Goal: Navigation & Orientation: Find specific page/section

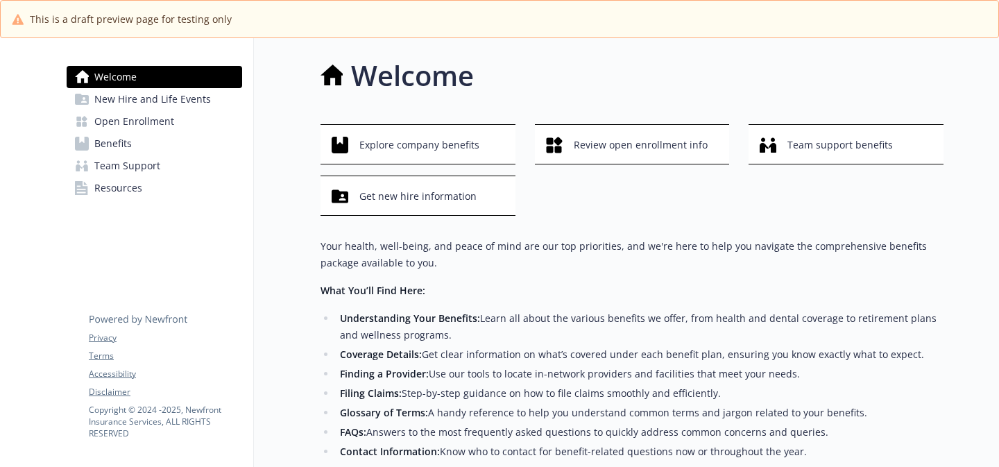
click at [163, 94] on span "New Hire and Life Events" at bounding box center [152, 99] width 117 height 22
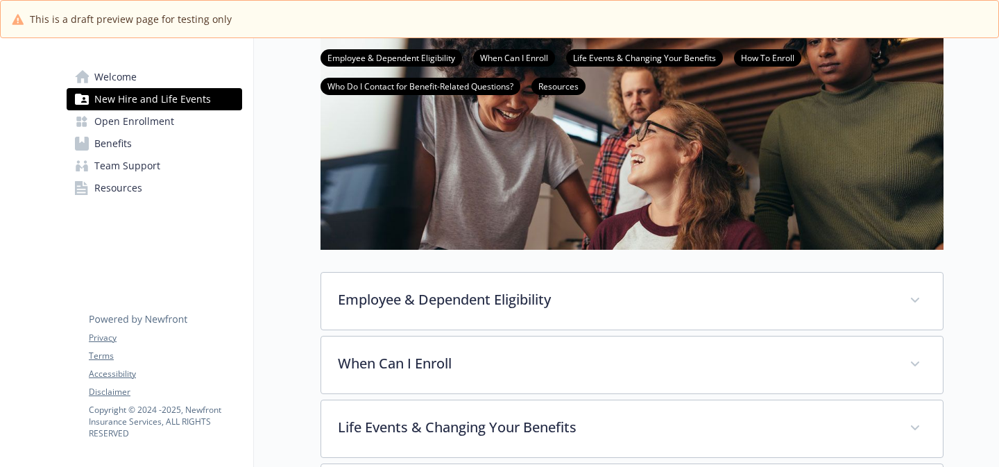
scroll to position [207, 0]
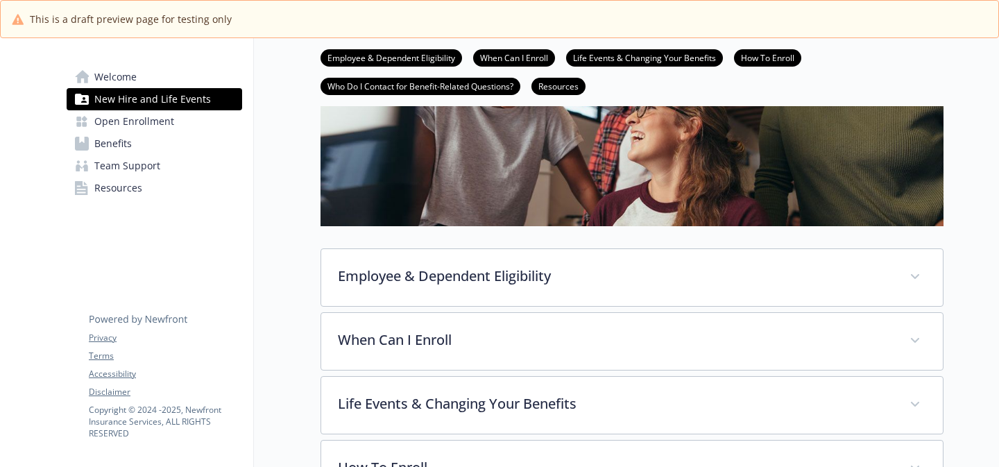
click at [189, 120] on link "Open Enrollment" at bounding box center [154, 121] width 175 height 22
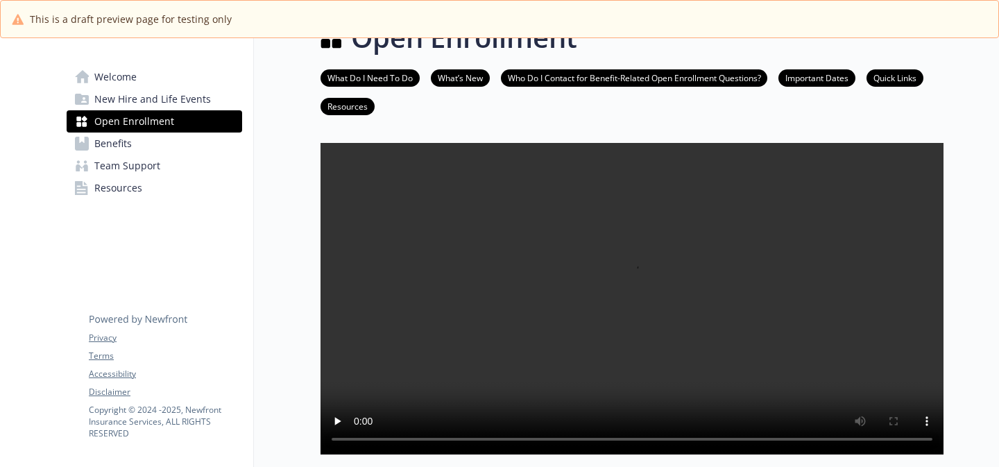
scroll to position [207, 0]
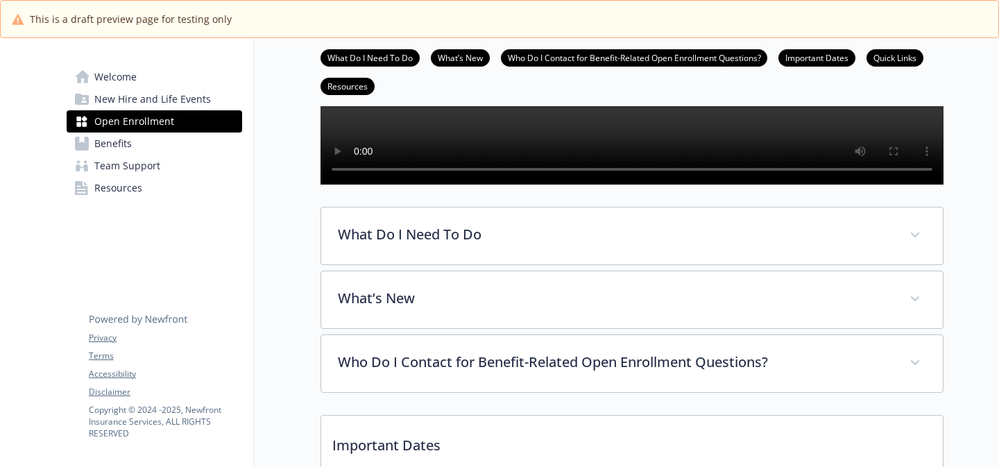
click at [146, 155] on span "Team Support" at bounding box center [127, 166] width 66 height 22
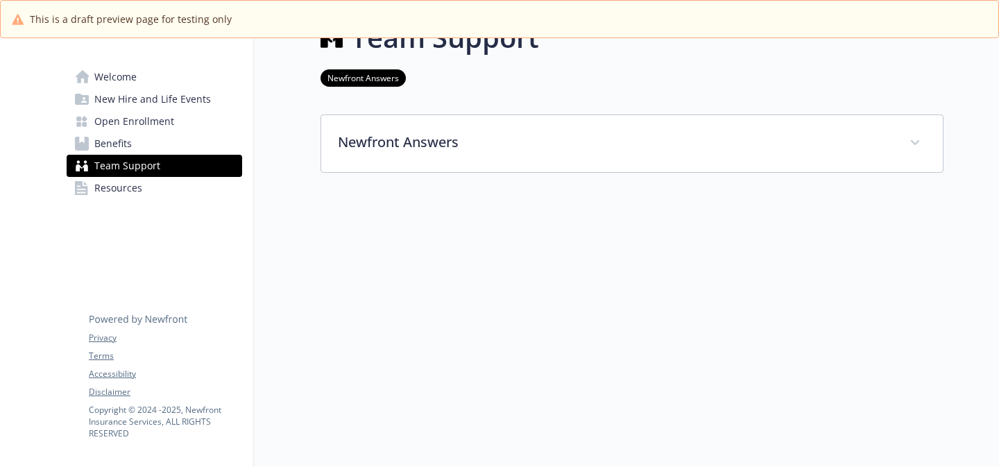
scroll to position [38, 0]
click at [141, 144] on link "Benefits" at bounding box center [154, 143] width 175 height 22
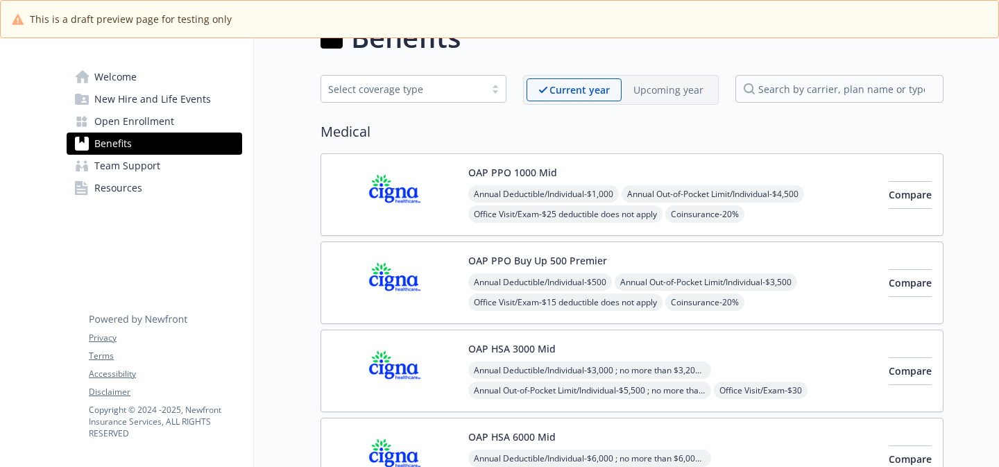
click at [164, 173] on link "Team Support" at bounding box center [154, 166] width 175 height 22
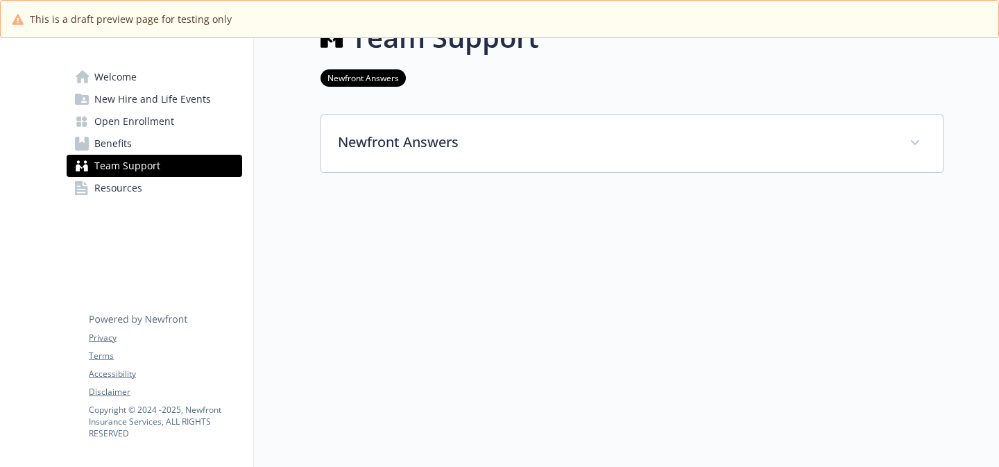
click at [153, 144] on link "Benefits" at bounding box center [154, 143] width 175 height 22
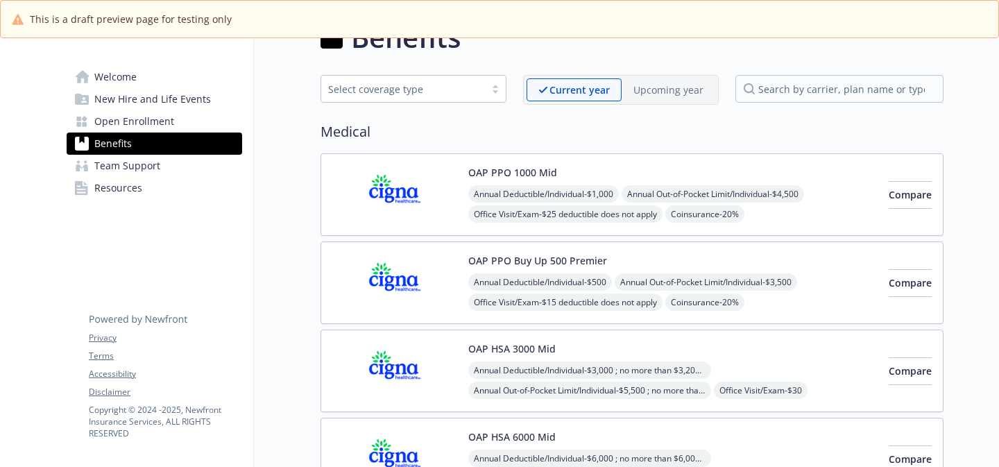
click at [169, 187] on link "Resources" at bounding box center [154, 188] width 175 height 22
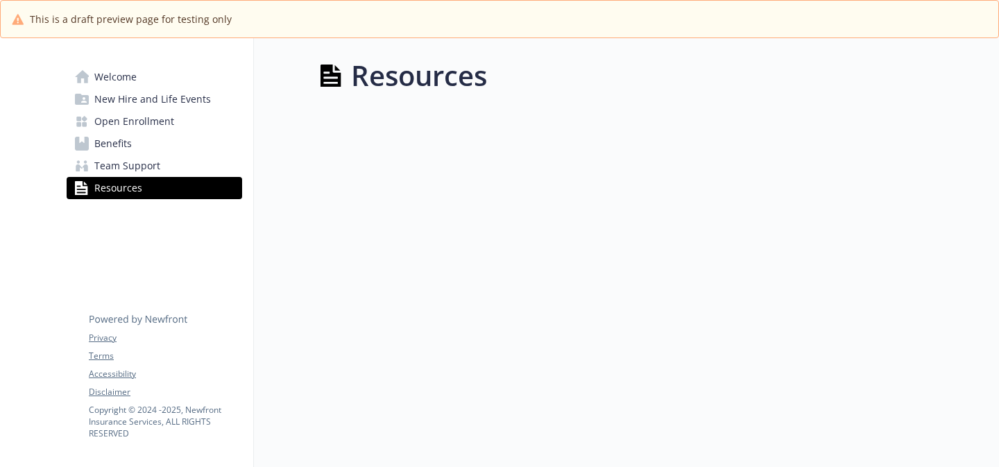
click at [156, 165] on span "Team Support" at bounding box center [127, 166] width 66 height 22
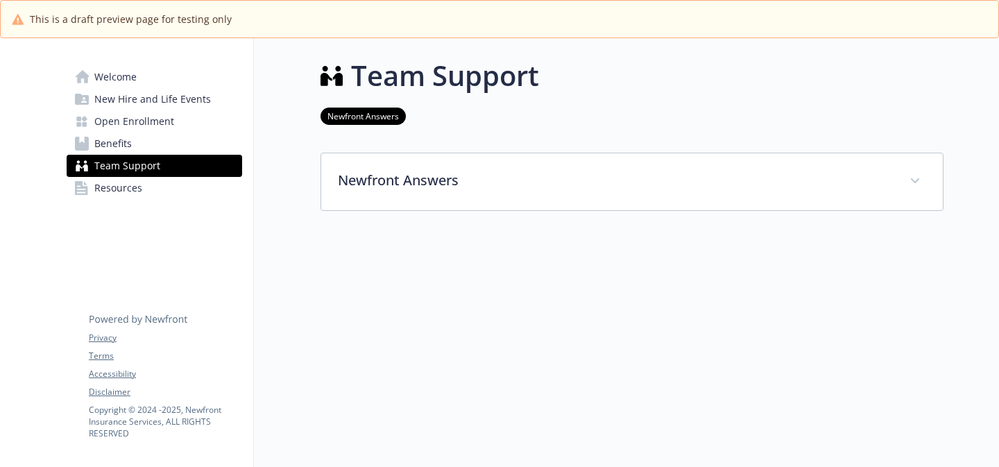
click at [131, 187] on span "Resources" at bounding box center [118, 188] width 48 height 22
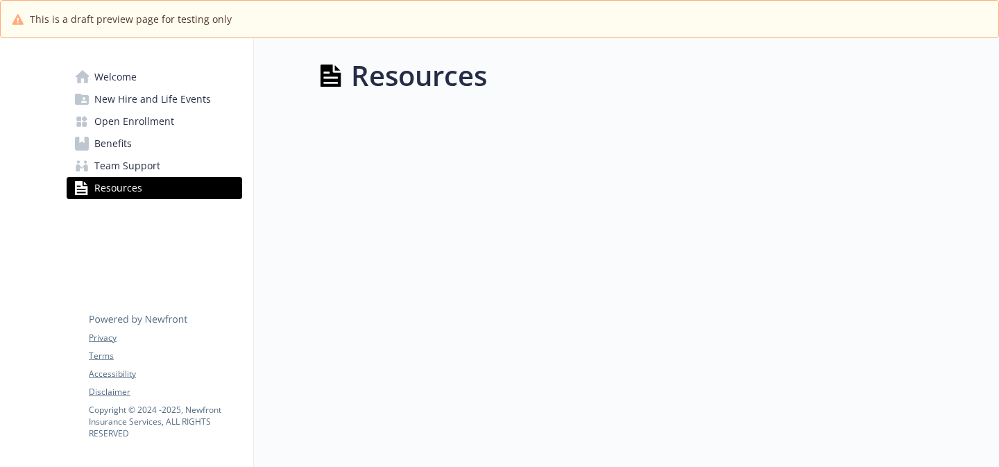
click at [138, 166] on span "Team Support" at bounding box center [127, 166] width 66 height 22
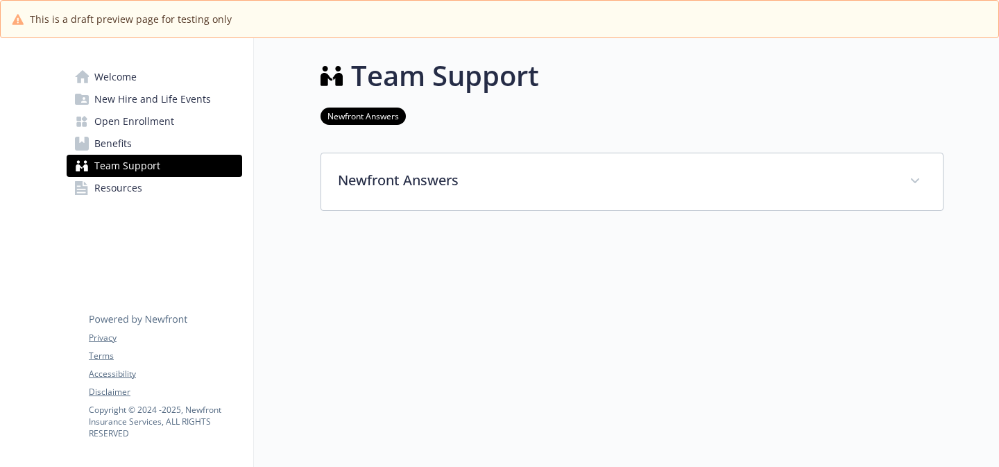
click at [134, 146] on link "Benefits" at bounding box center [154, 143] width 175 height 22
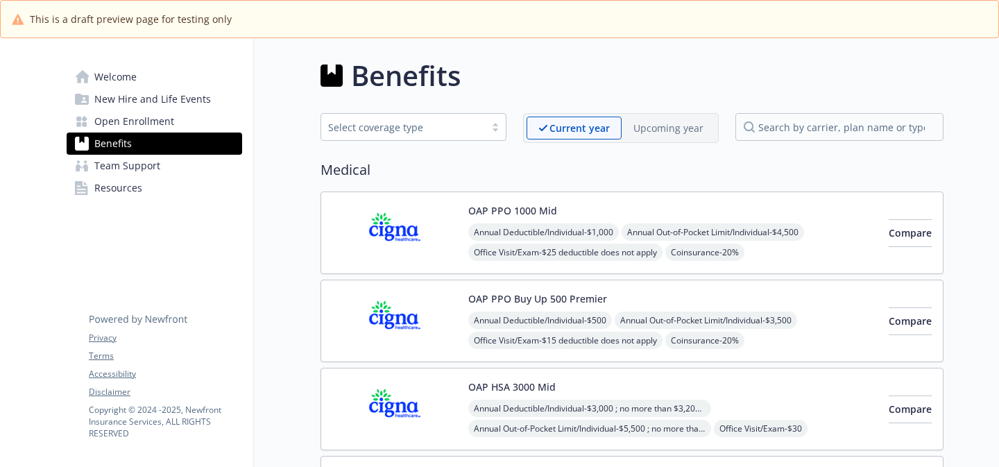
click at [147, 118] on span "Open Enrollment" at bounding box center [134, 121] width 80 height 22
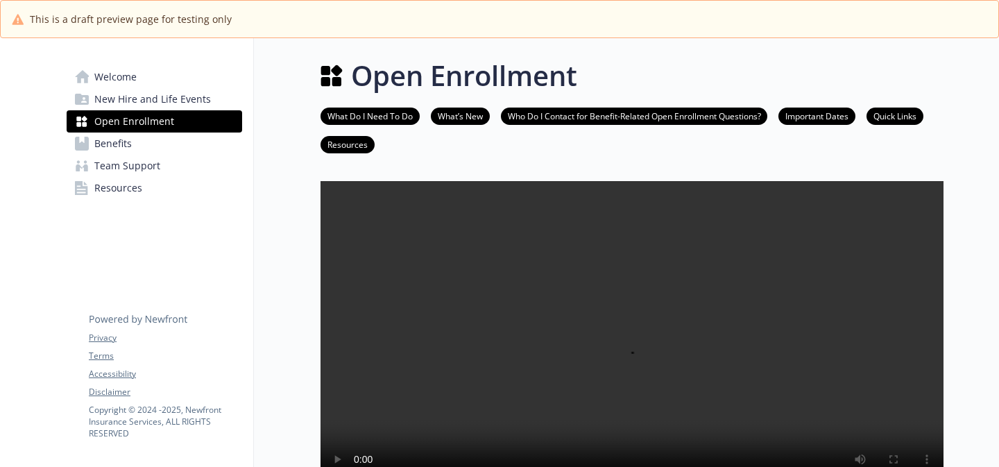
click at [154, 98] on span "New Hire and Life Events" at bounding box center [152, 99] width 117 height 22
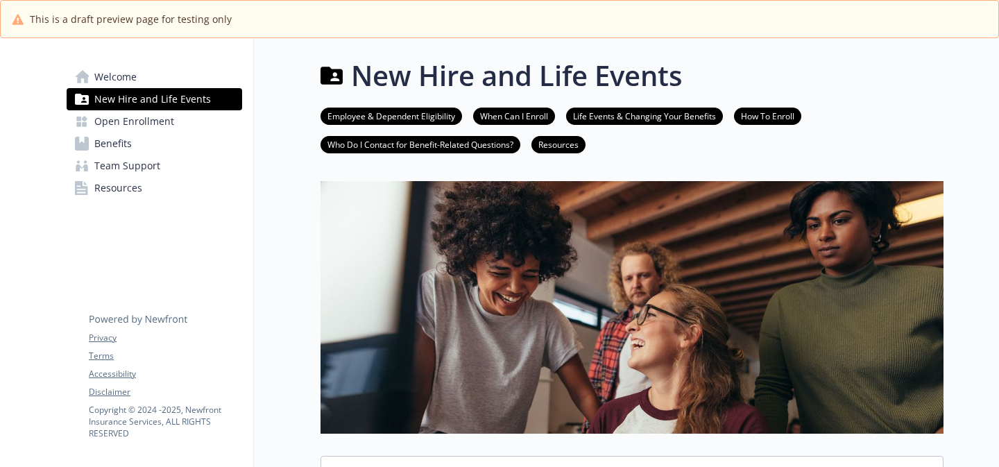
click at [138, 84] on link "Welcome" at bounding box center [154, 77] width 175 height 22
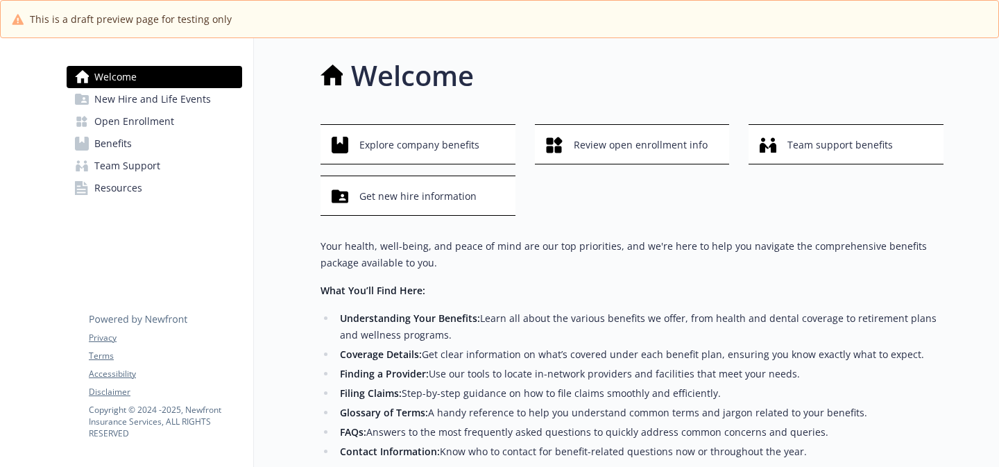
scroll to position [233, 0]
